Goal: Task Accomplishment & Management: Manage account settings

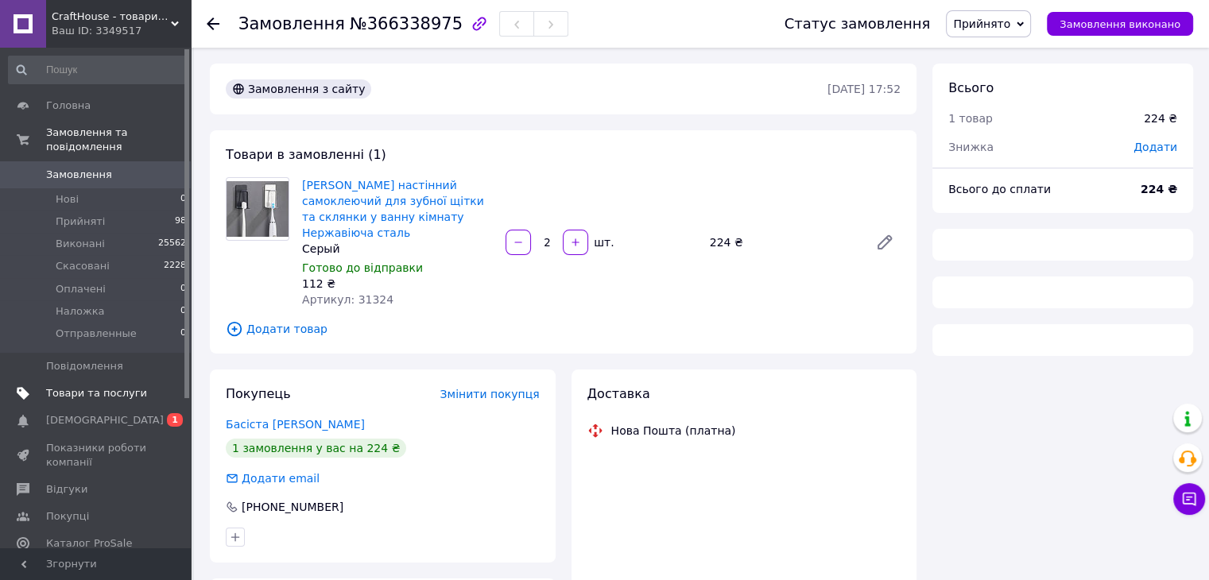
click at [101, 386] on span "Товари та послуги" at bounding box center [96, 393] width 101 height 14
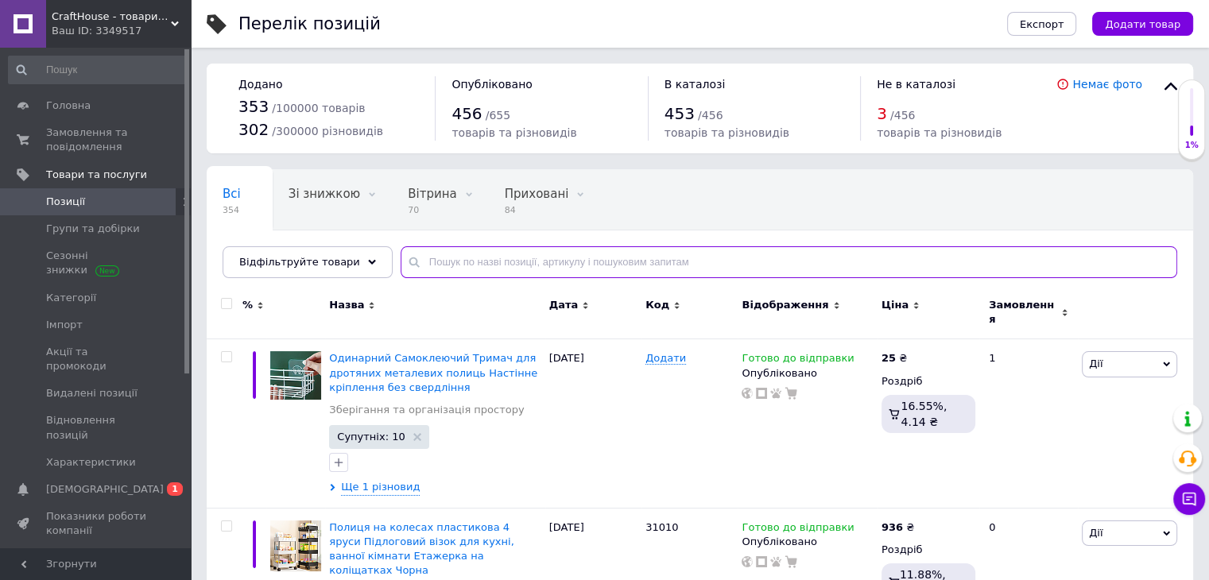
click at [458, 265] on input "text" at bounding box center [788, 262] width 776 height 32
paste input "31324"
type input "31324"
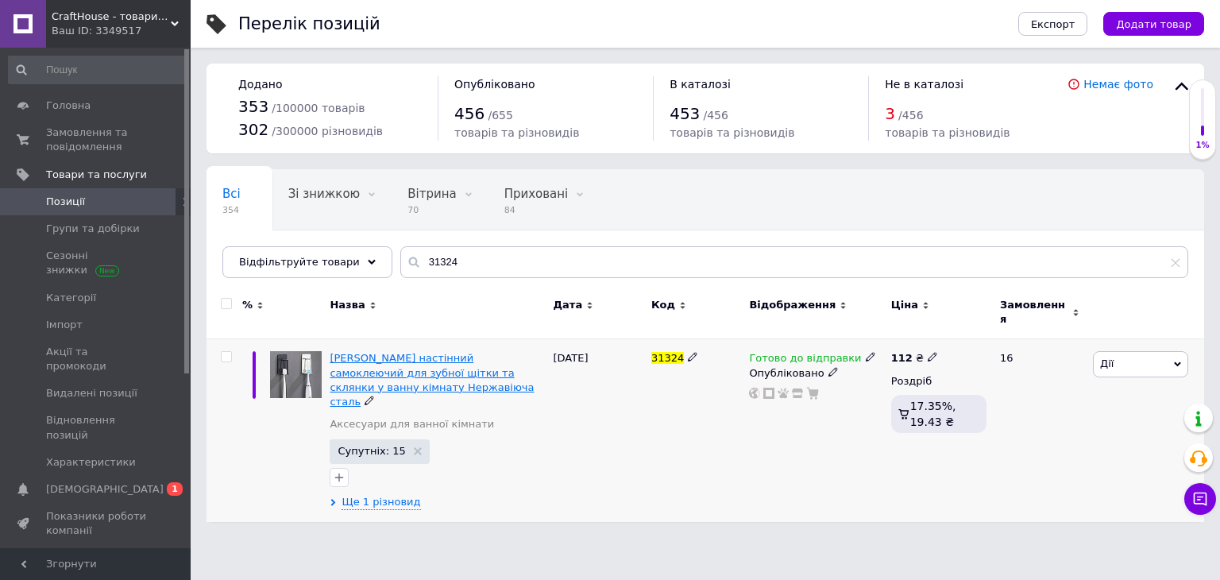
click at [396, 364] on span "[PERSON_NAME] настінний самоклеючий для зубної щітки та склянки у ванну кімнату…" at bounding box center [432, 380] width 204 height 56
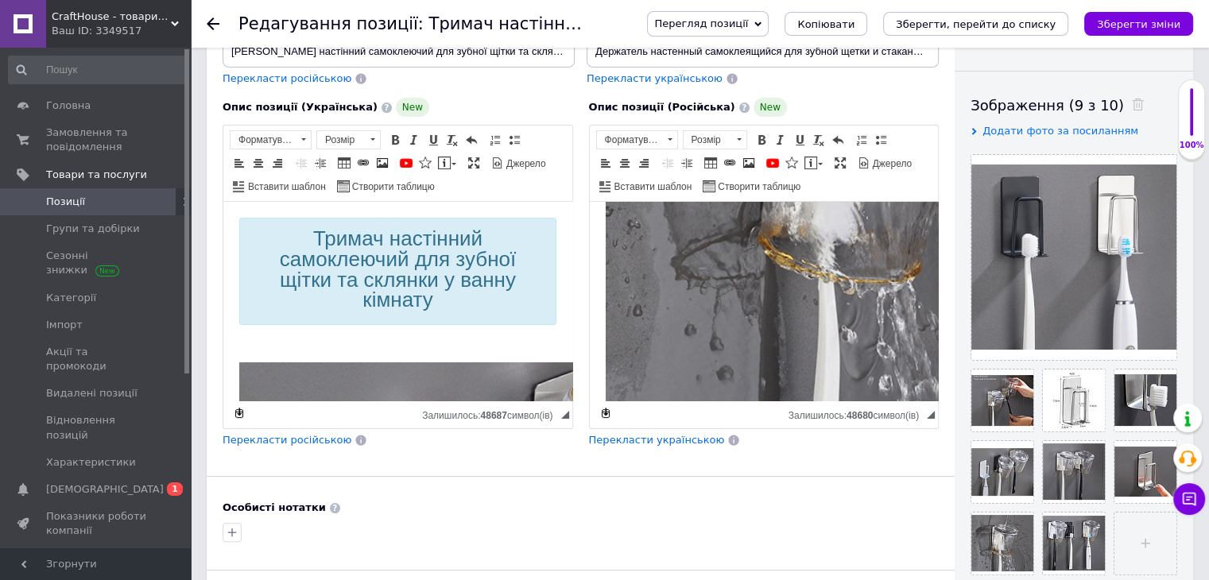
scroll to position [397, 0]
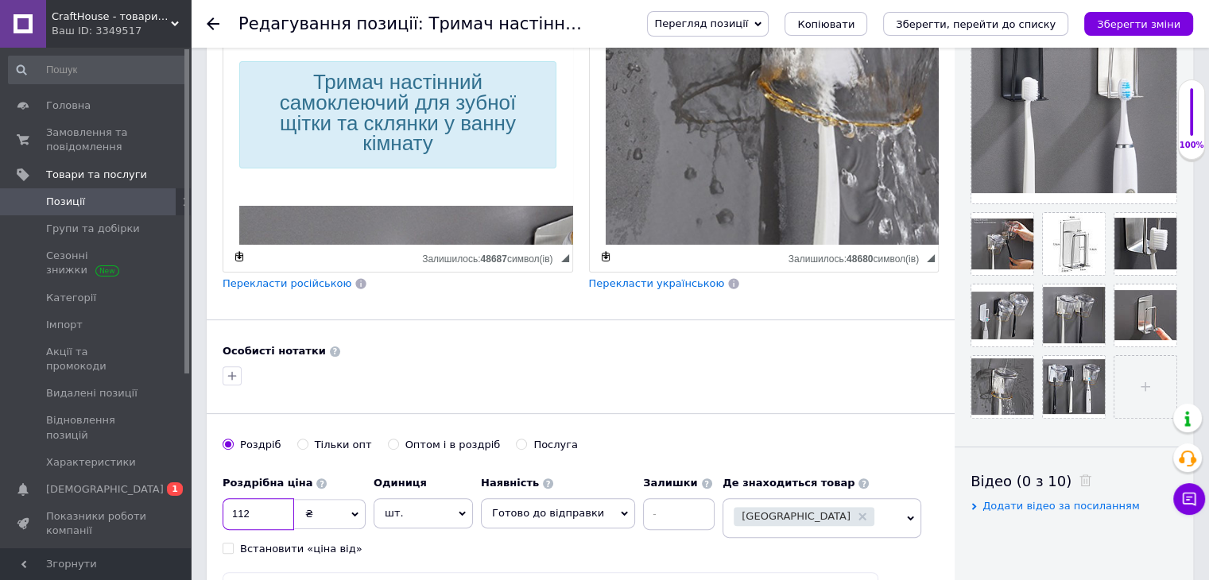
click at [277, 509] on input "112" at bounding box center [258, 514] width 72 height 32
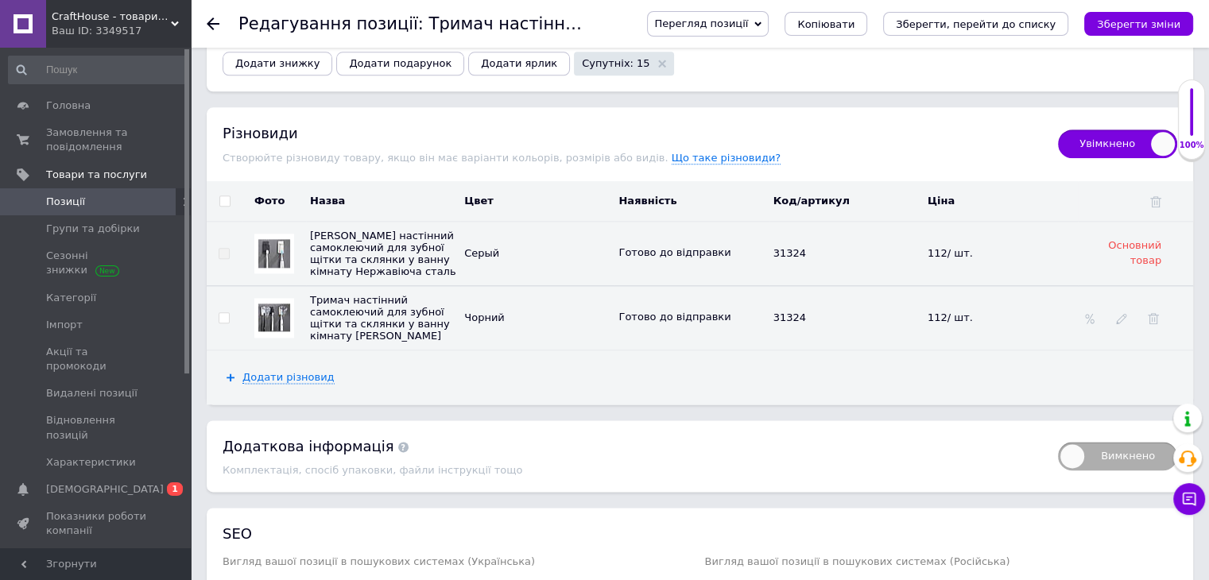
scroll to position [1907, 0]
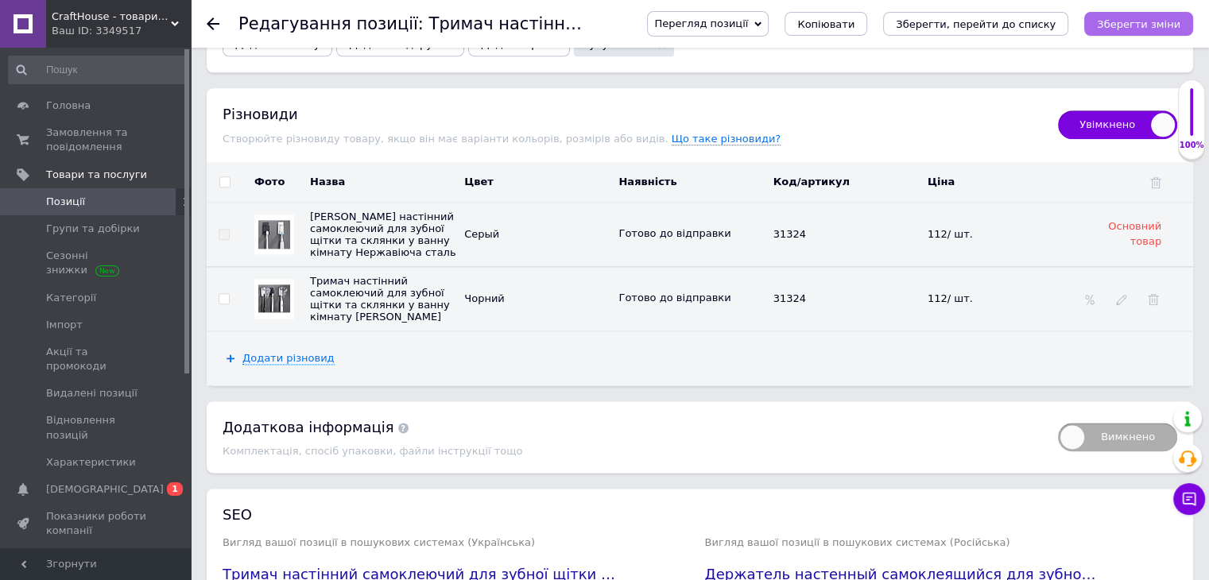
type input "210"
click at [1126, 33] on button "Зберегти зміни" at bounding box center [1138, 24] width 109 height 24
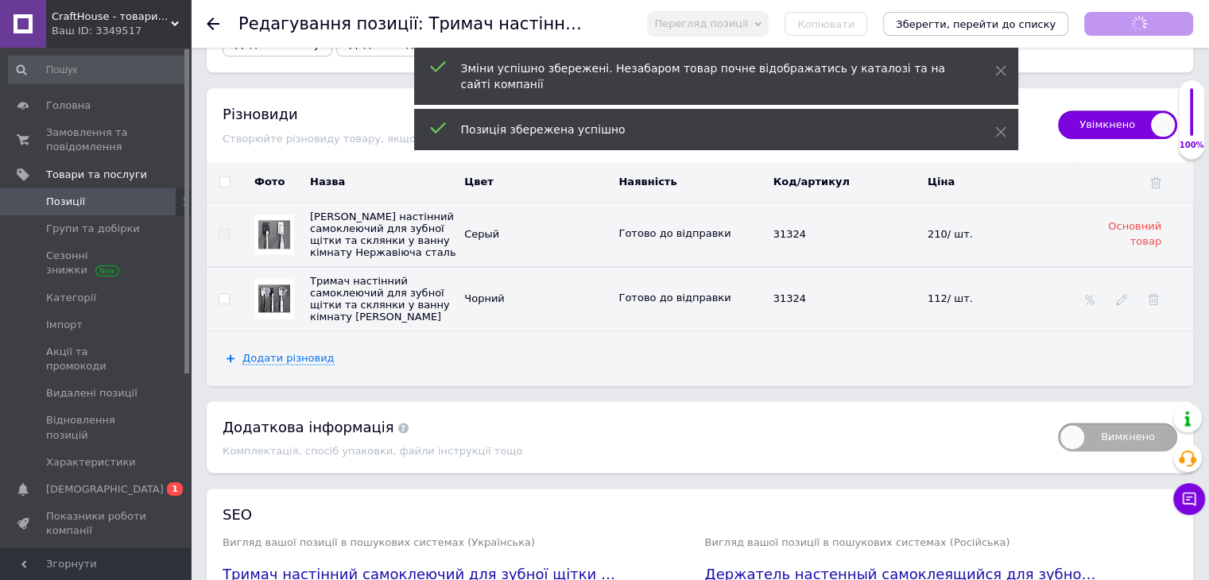
scroll to position [953, 0]
click at [977, 293] on icon at bounding box center [982, 298] width 10 height 10
click at [955, 297] on input "112" at bounding box center [995, 298] width 144 height 24
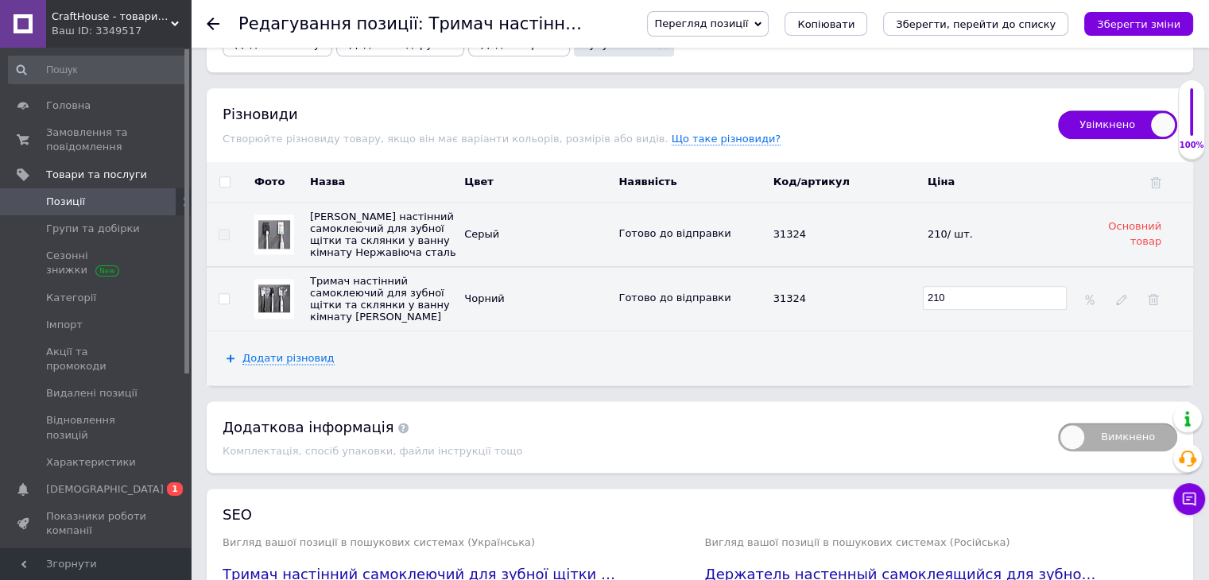
type input "210"
click at [970, 319] on td "210" at bounding box center [1000, 298] width 154 height 64
click at [1147, 26] on icon "Зберегти зміни" at bounding box center [1138, 24] width 83 height 12
